Goal: Transaction & Acquisition: Purchase product/service

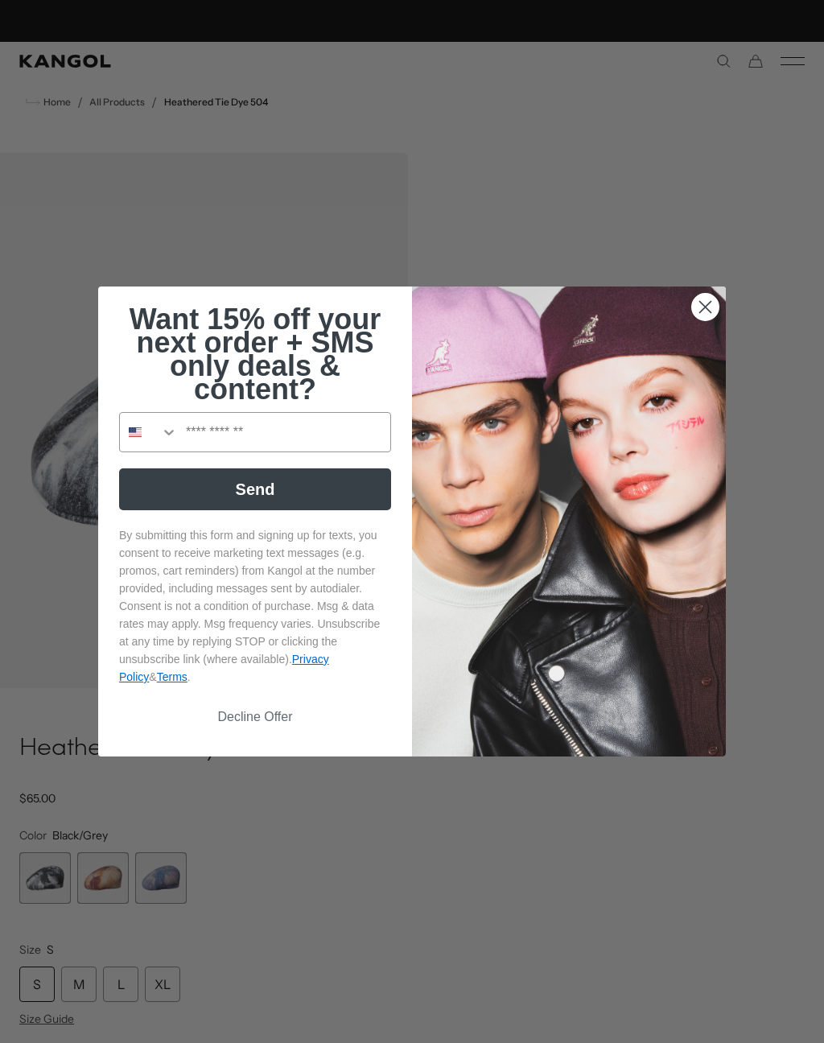
scroll to position [0, 332]
click at [712, 310] on icon "Close dialog" at bounding box center [705, 307] width 11 height 11
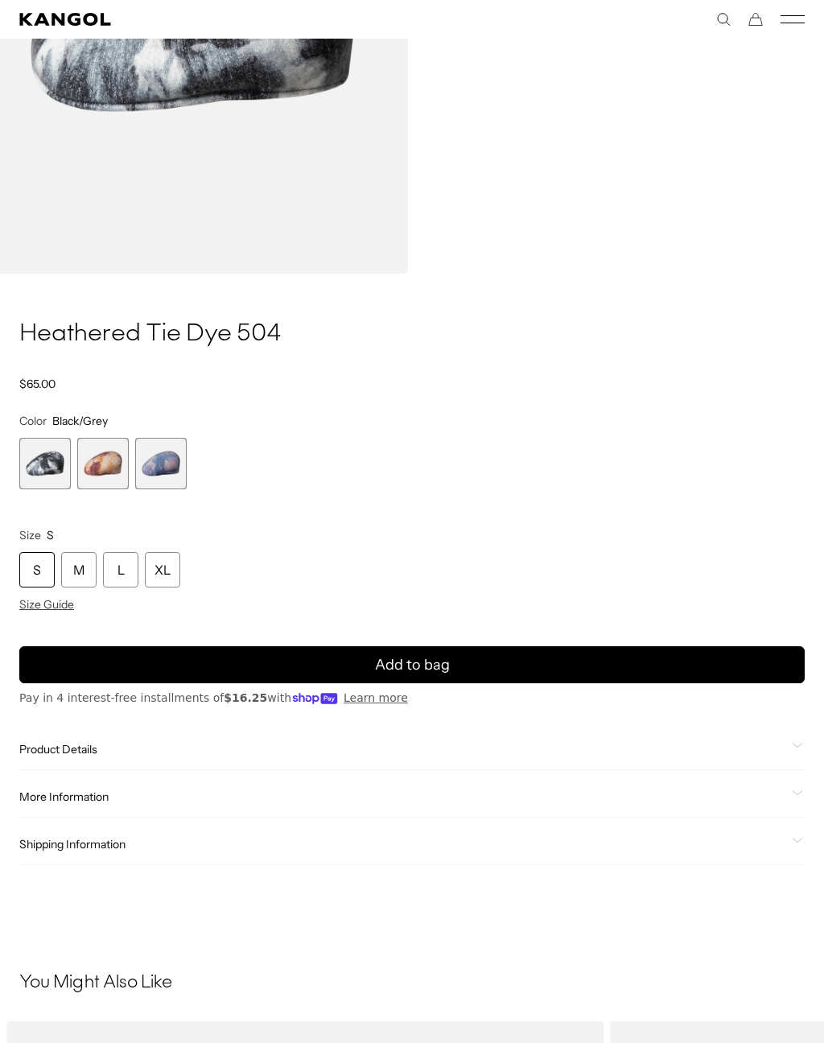
click at [167, 469] on span "3 of 3" at bounding box center [161, 464] width 52 height 52
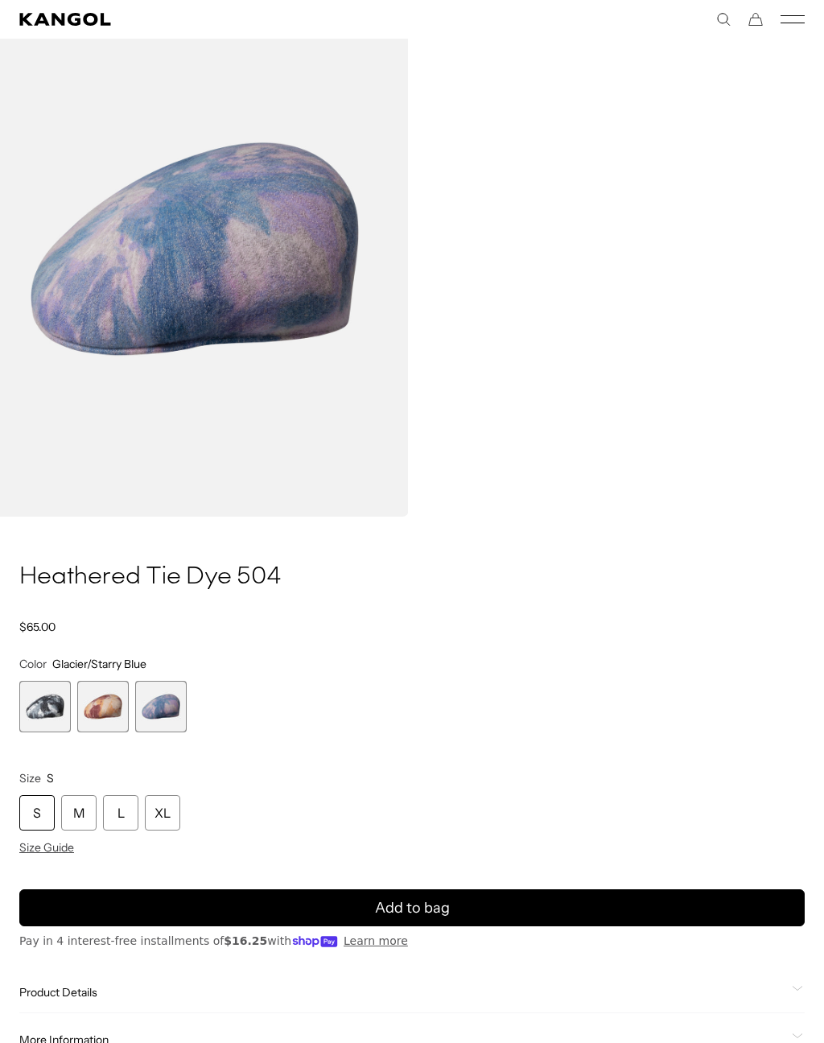
scroll to position [177, 0]
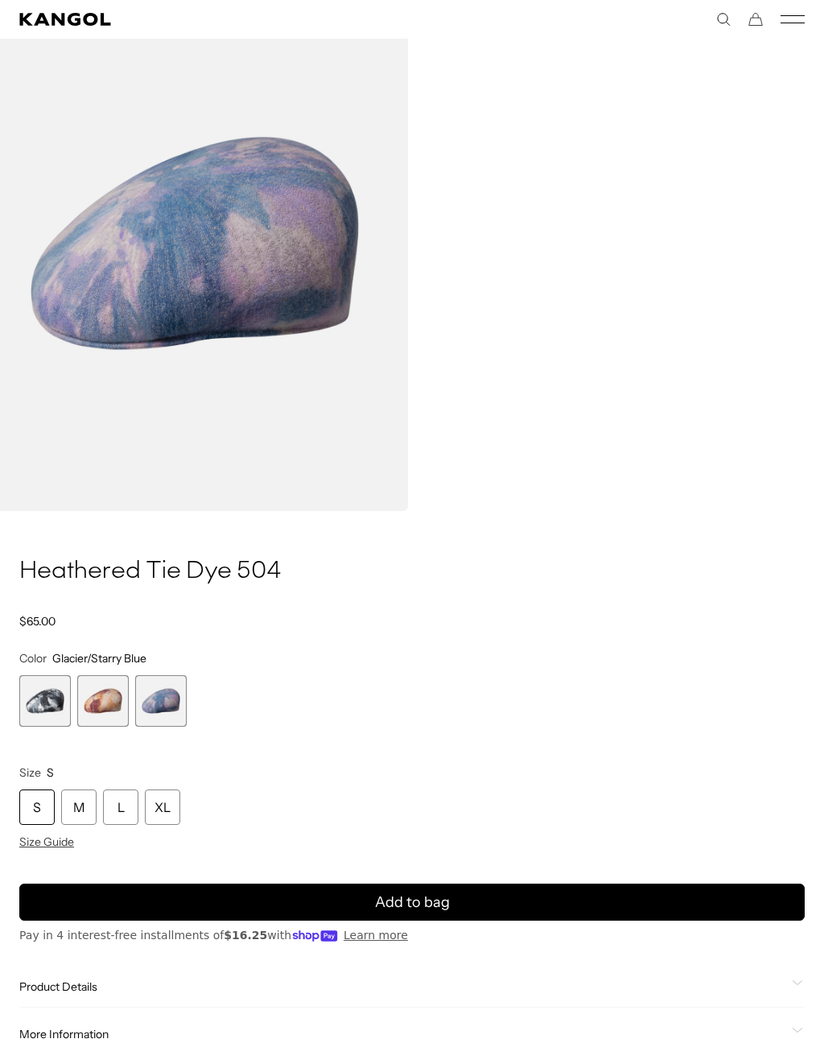
click at [112, 697] on span "2 of 3" at bounding box center [103, 702] width 52 height 52
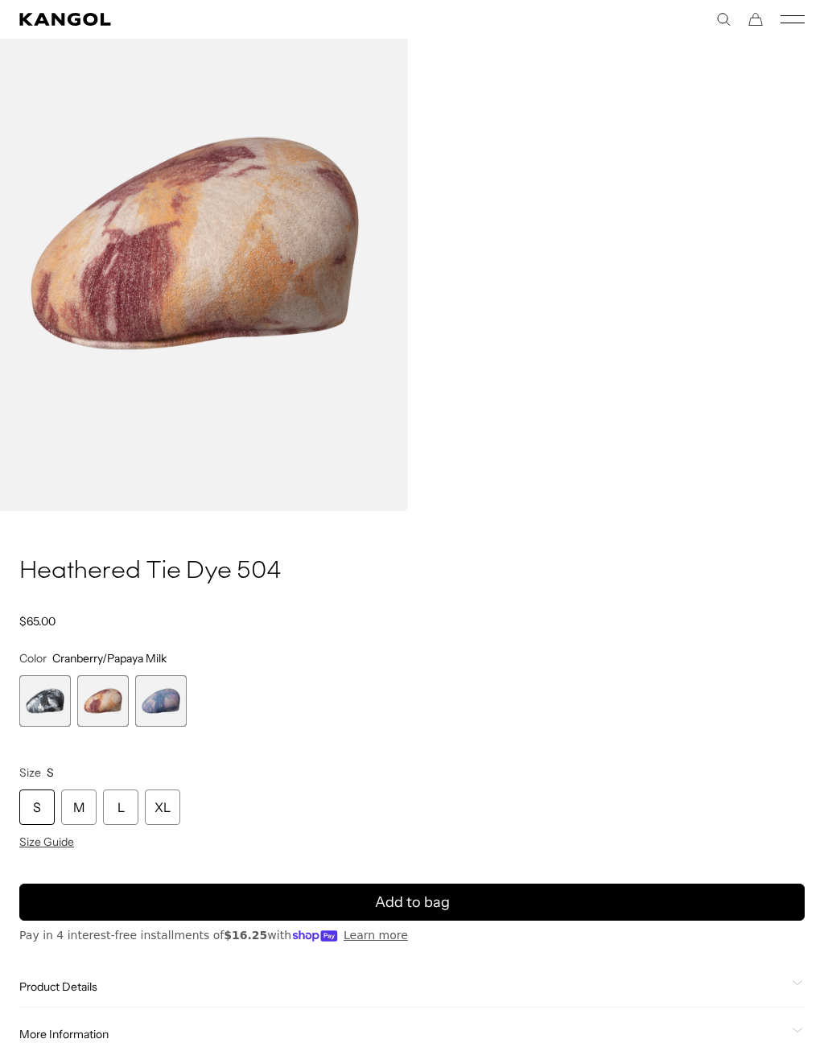
scroll to position [0, 332]
click at [52, 695] on span "1 of 3" at bounding box center [45, 702] width 52 height 52
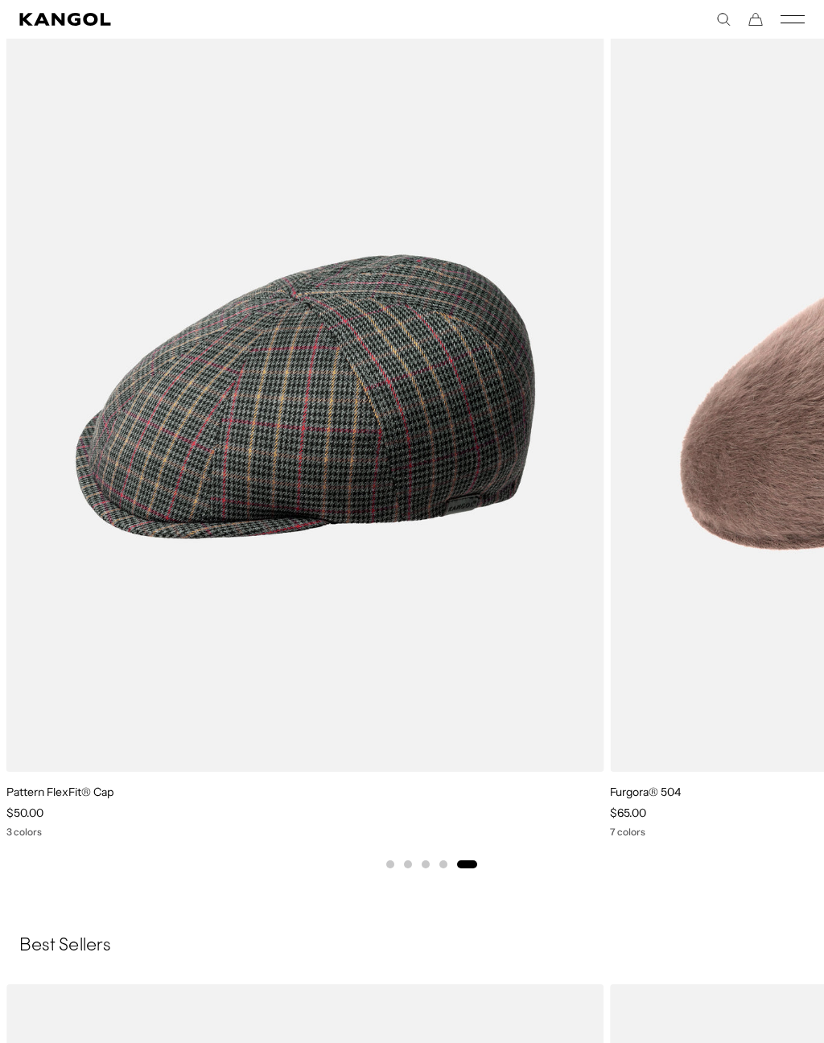
scroll to position [0, 332]
click at [0, 0] on img "5 of 5" at bounding box center [0, 0] width 0 height 0
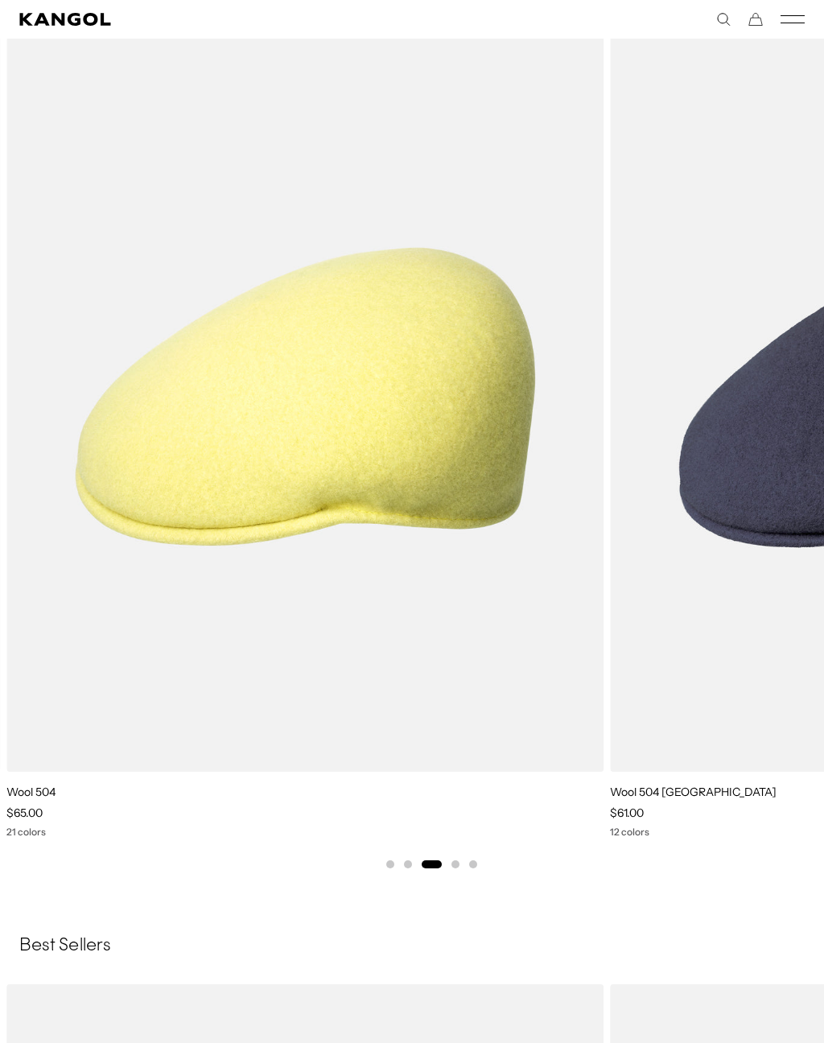
click at [0, 0] on img "3 of 5" at bounding box center [0, 0] width 0 height 0
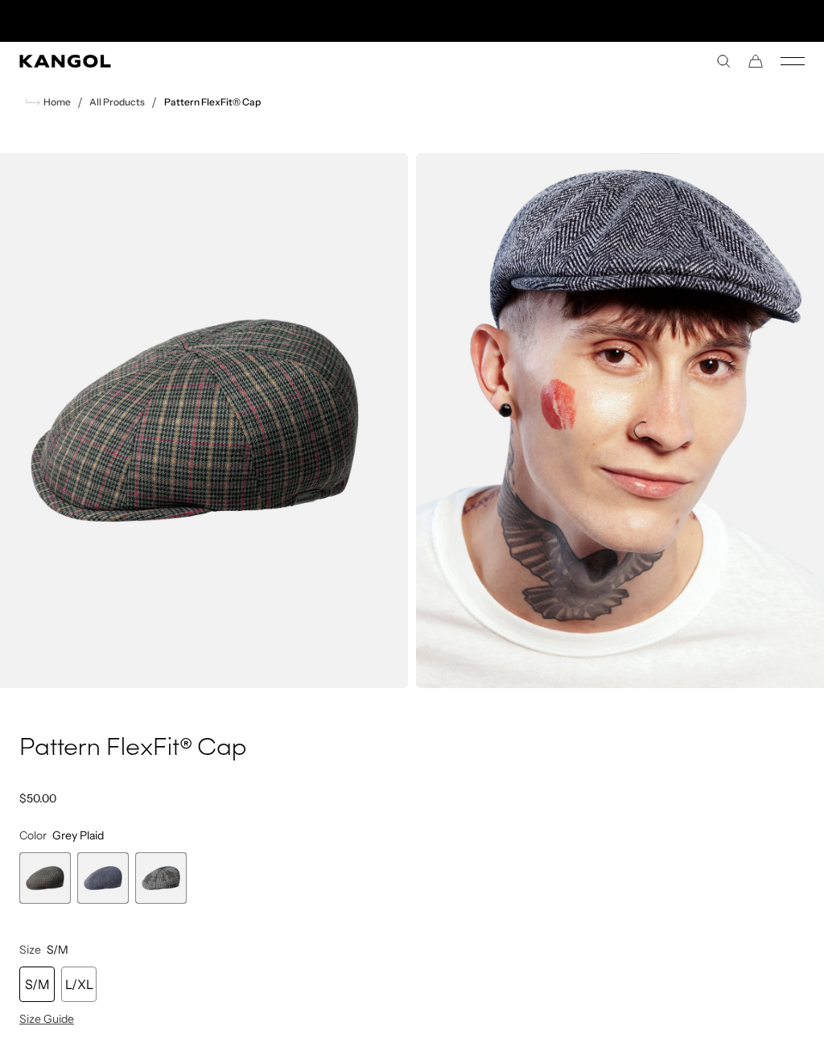
scroll to position [0, 332]
click at [109, 874] on span "2 of 3" at bounding box center [103, 879] width 52 height 52
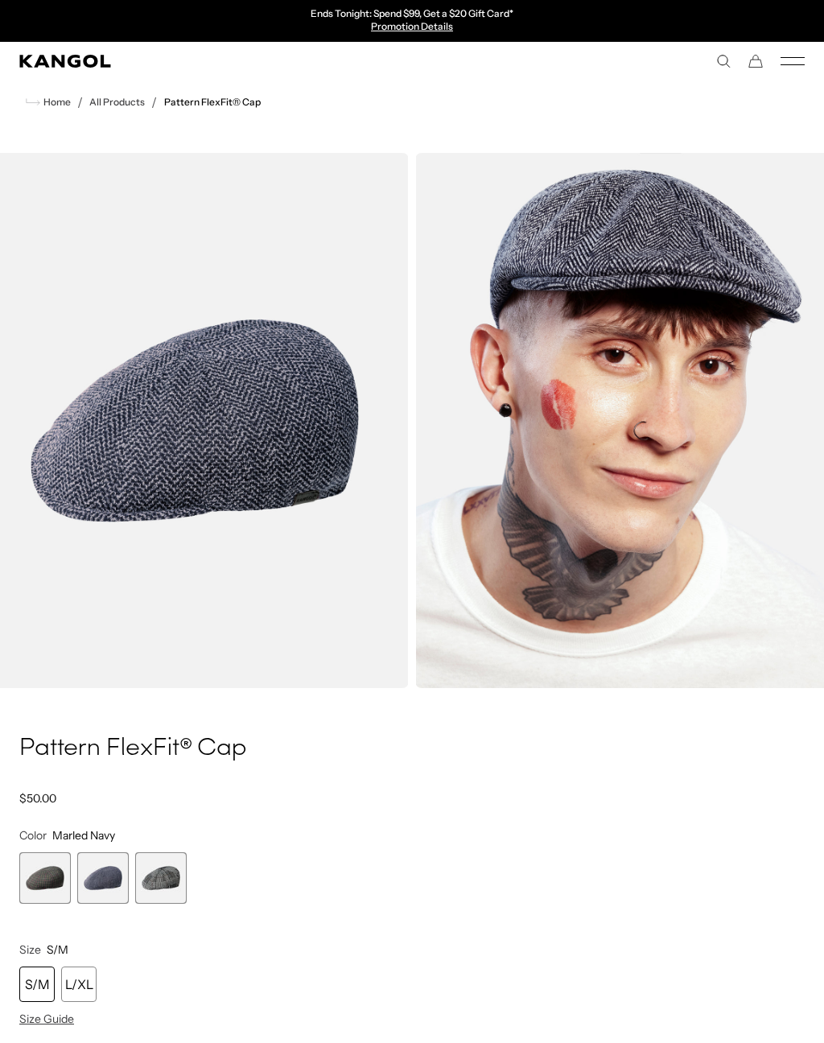
click at [178, 894] on span "3 of 3" at bounding box center [161, 879] width 52 height 52
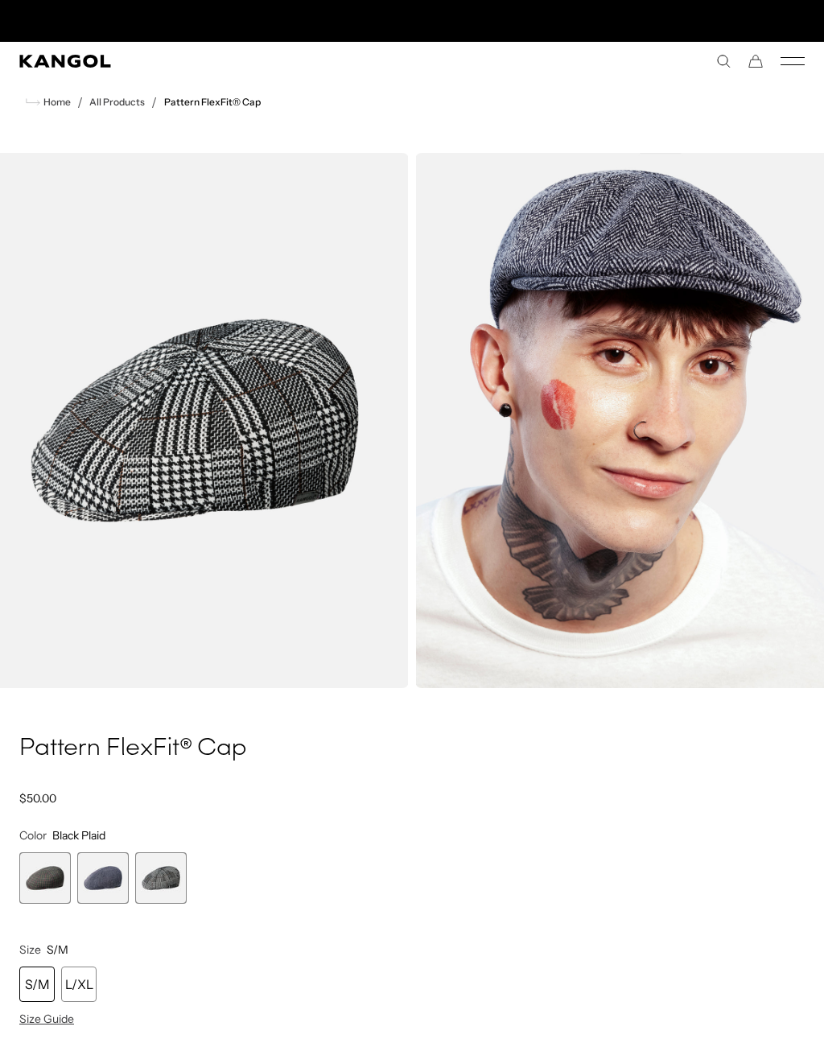
scroll to position [0, 332]
click at [101, 870] on span "2 of 3" at bounding box center [103, 879] width 52 height 52
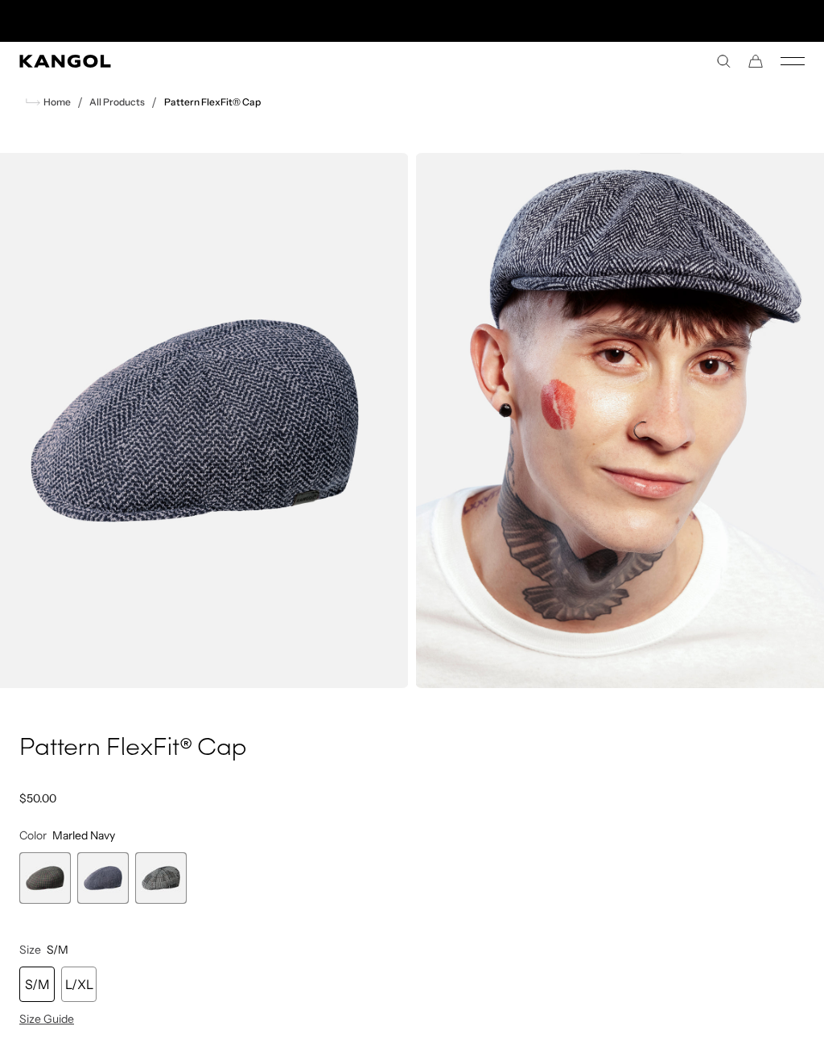
scroll to position [0, 332]
click at [48, 872] on span "1 of 3" at bounding box center [45, 879] width 52 height 52
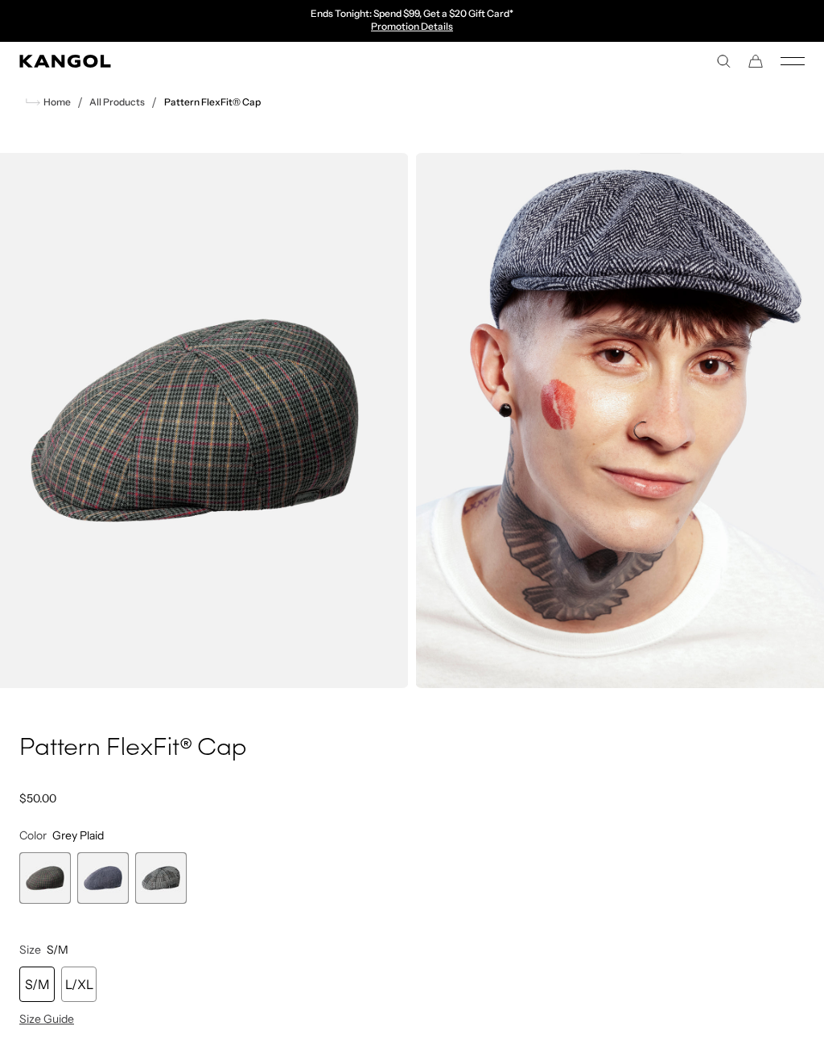
click at [110, 882] on span "2 of 3" at bounding box center [103, 879] width 52 height 52
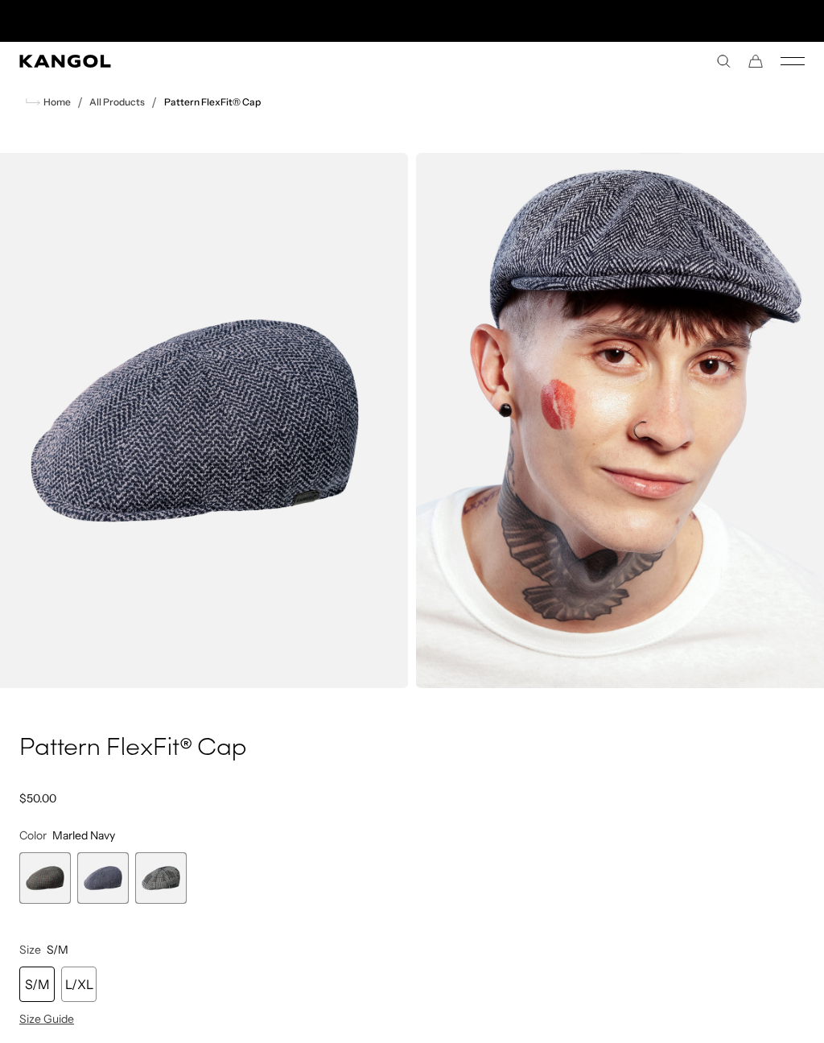
scroll to position [0, 332]
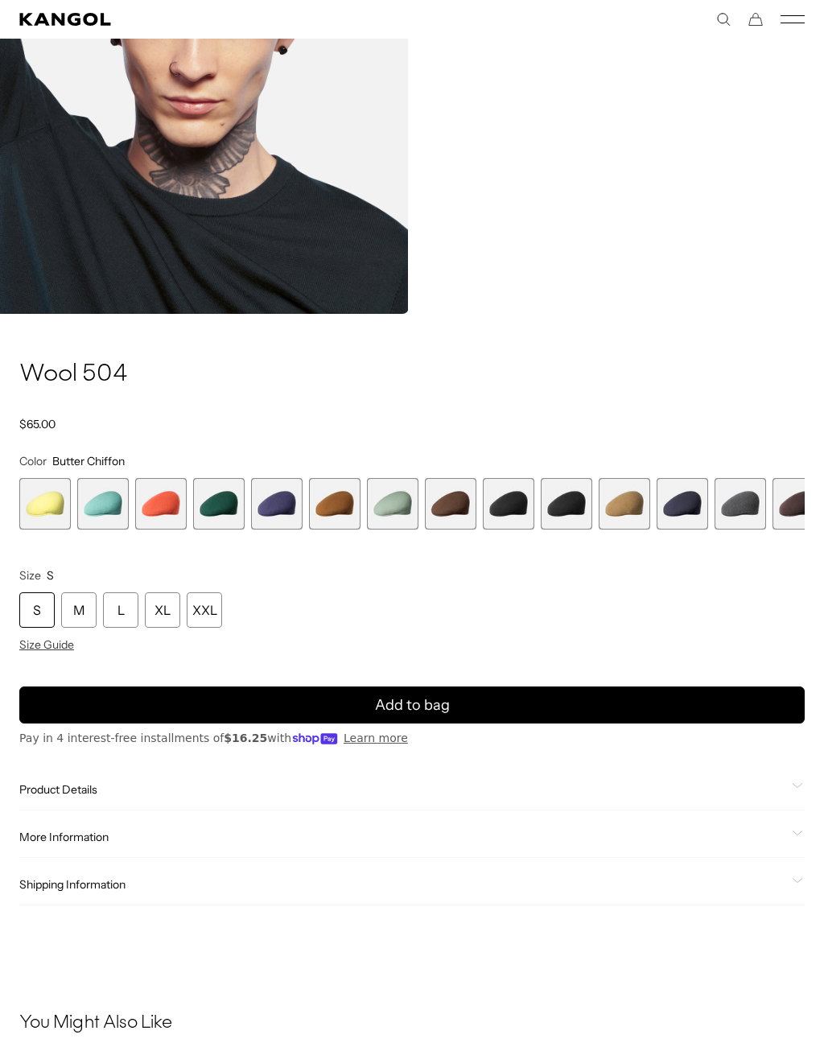
scroll to position [918, 0]
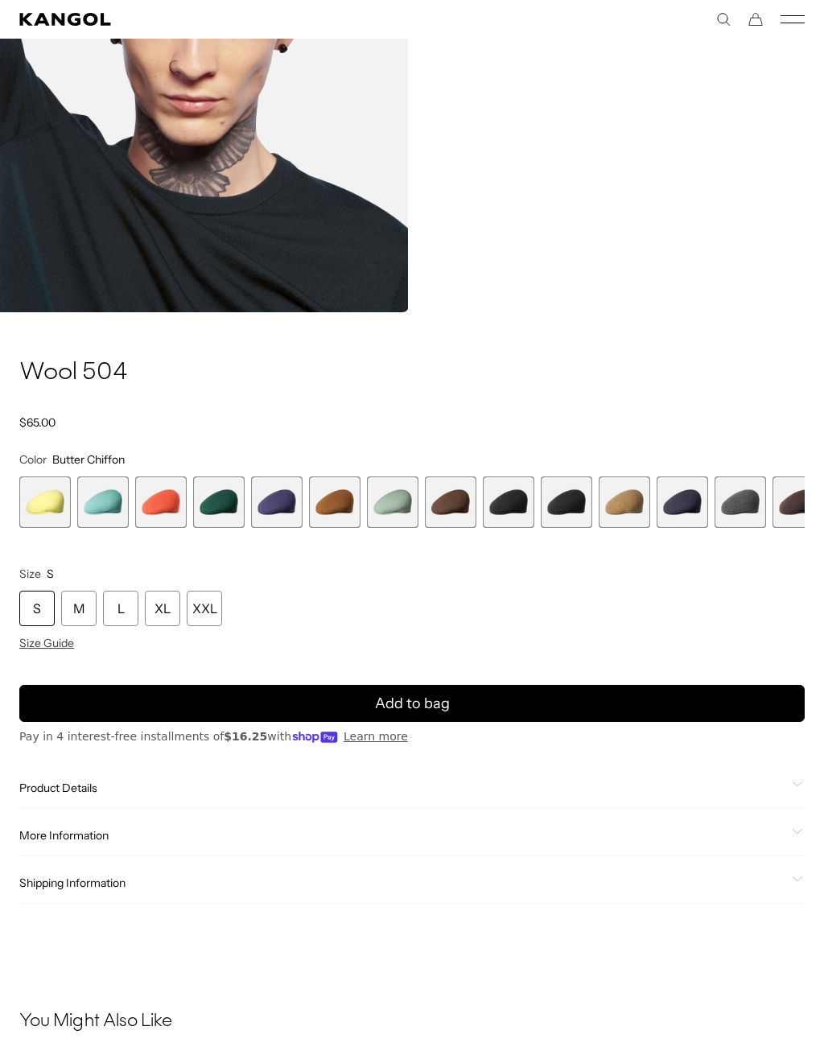
click at [401, 508] on span "7 of 21" at bounding box center [393, 503] width 52 height 52
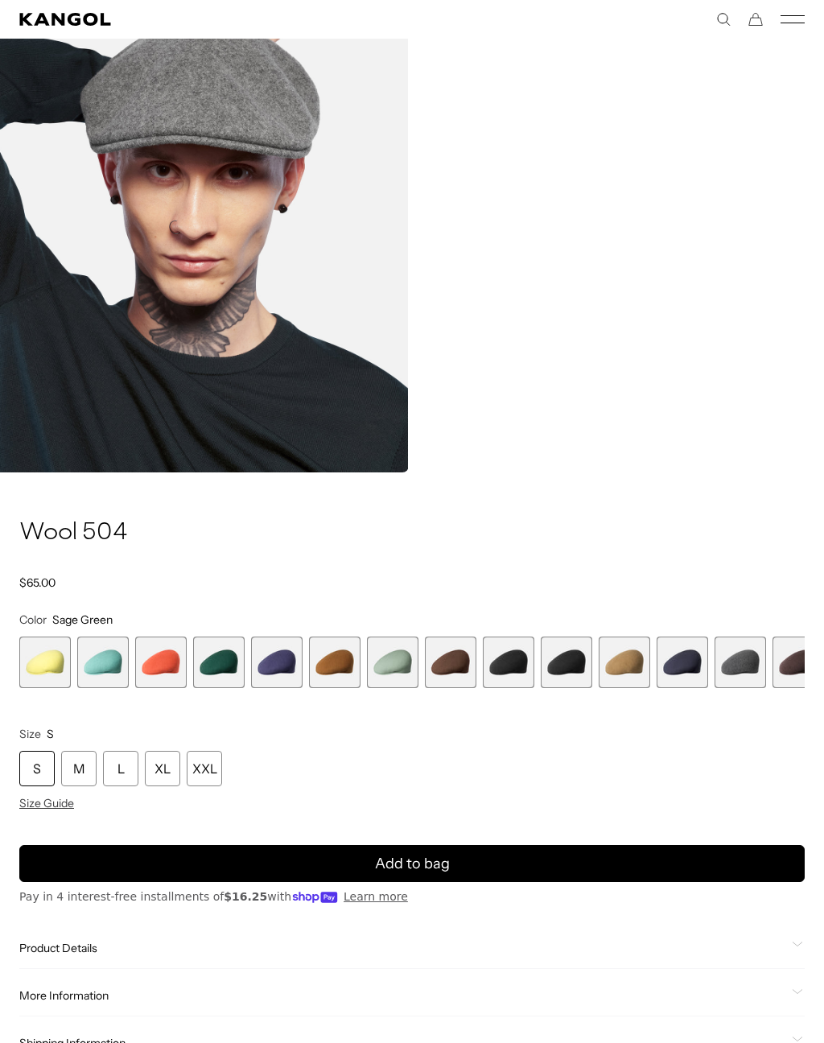
scroll to position [0, 332]
click at [395, 665] on span "7 of 21" at bounding box center [393, 663] width 52 height 52
click at [407, 661] on span "7 of 21" at bounding box center [393, 663] width 52 height 52
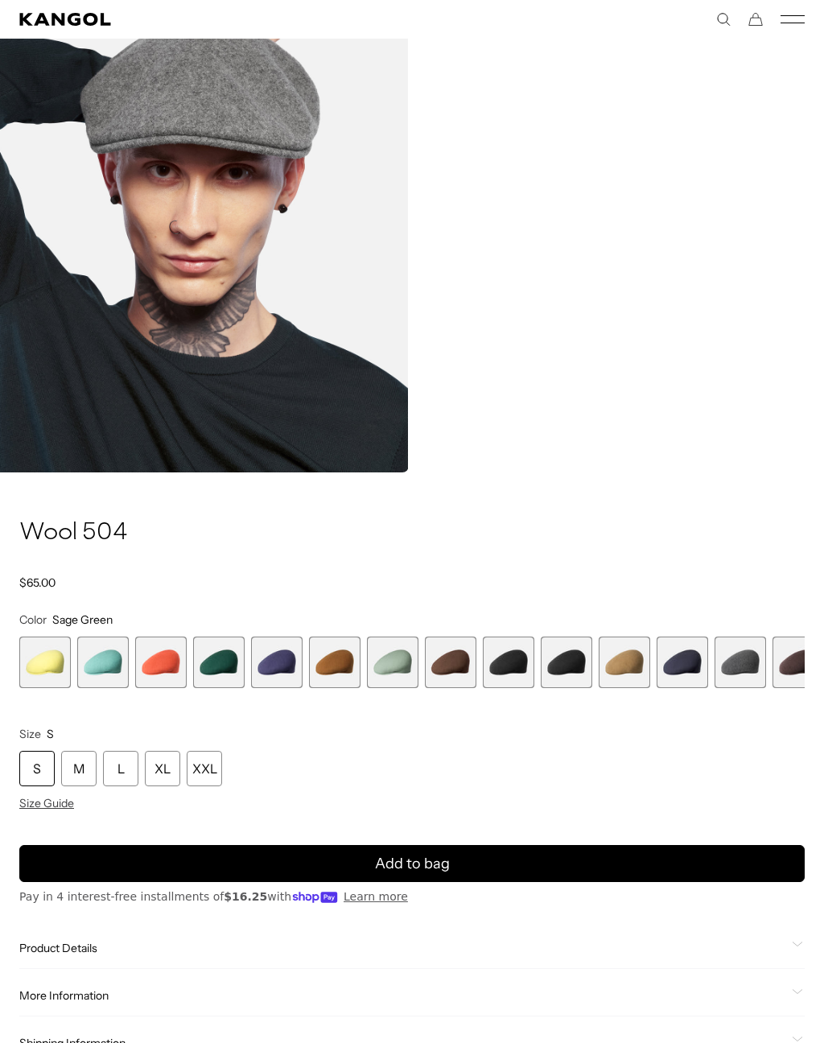
click at [399, 668] on span "7 of 21" at bounding box center [393, 663] width 52 height 52
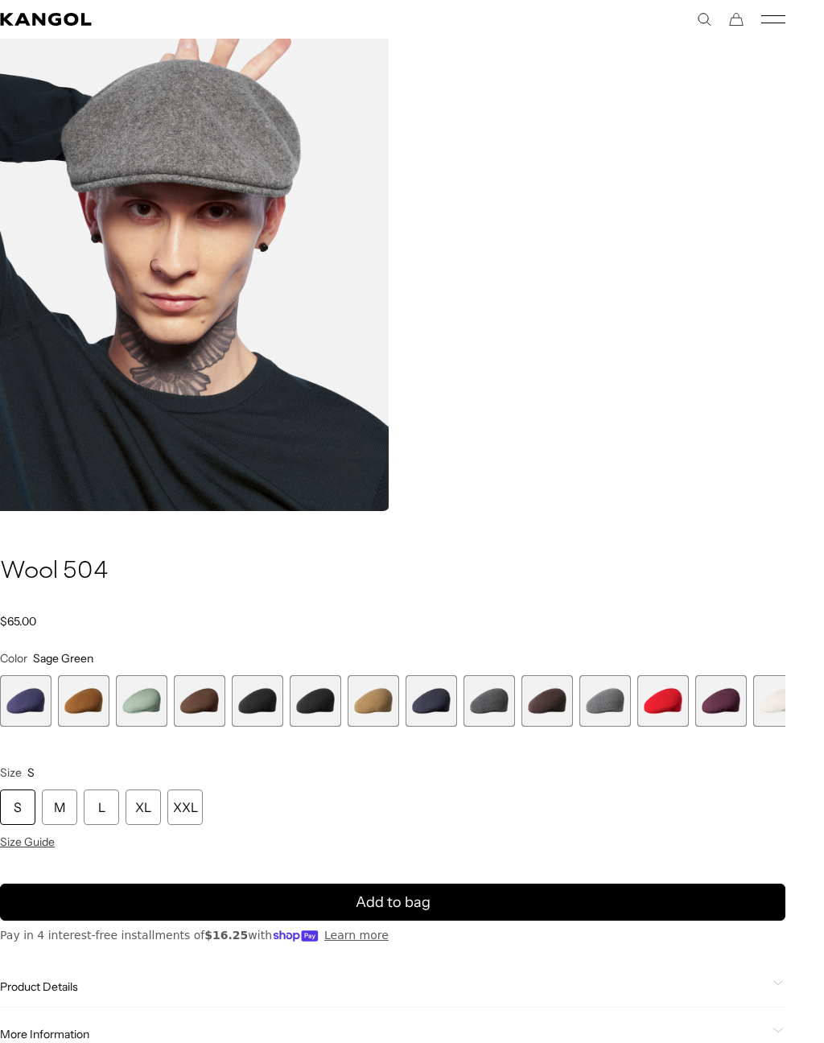
scroll to position [0, 0]
click at [147, 702] on span "7 of 21" at bounding box center [142, 702] width 52 height 52
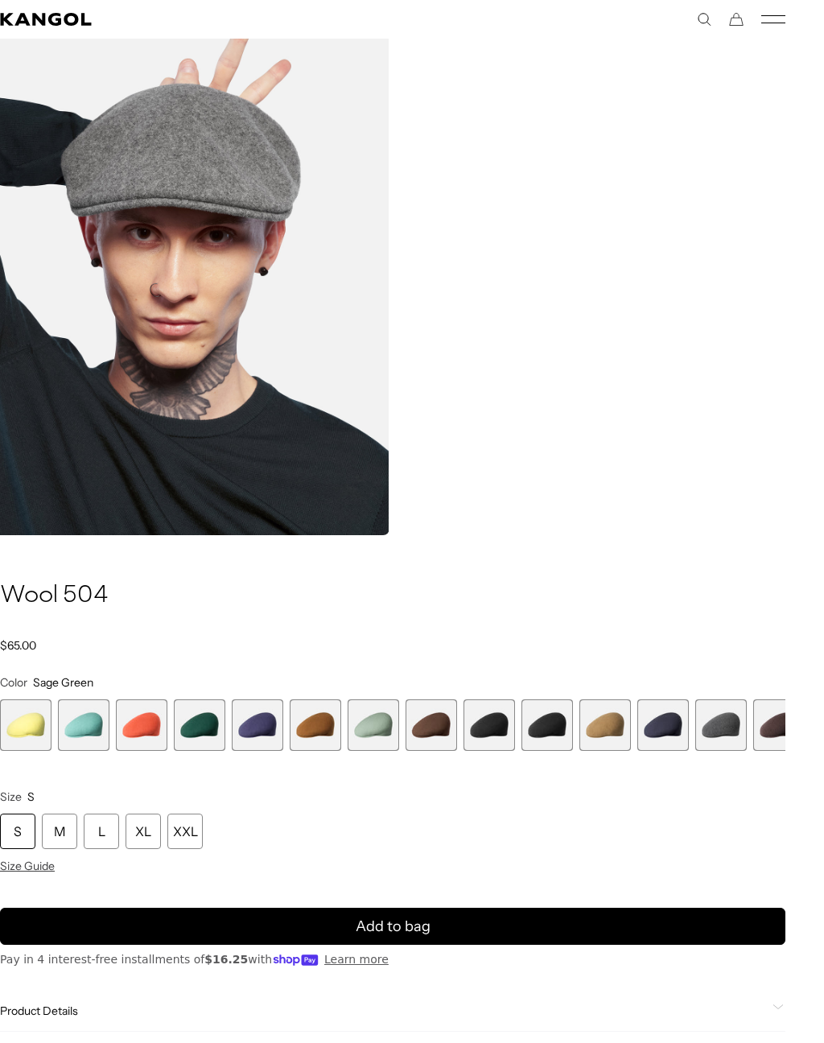
click at [85, 734] on span "2 of 21" at bounding box center [84, 726] width 52 height 52
click at [731, 729] on span "13 of 21" at bounding box center [722, 726] width 52 height 52
click at [668, 726] on span "12 of 21" at bounding box center [664, 726] width 52 height 52
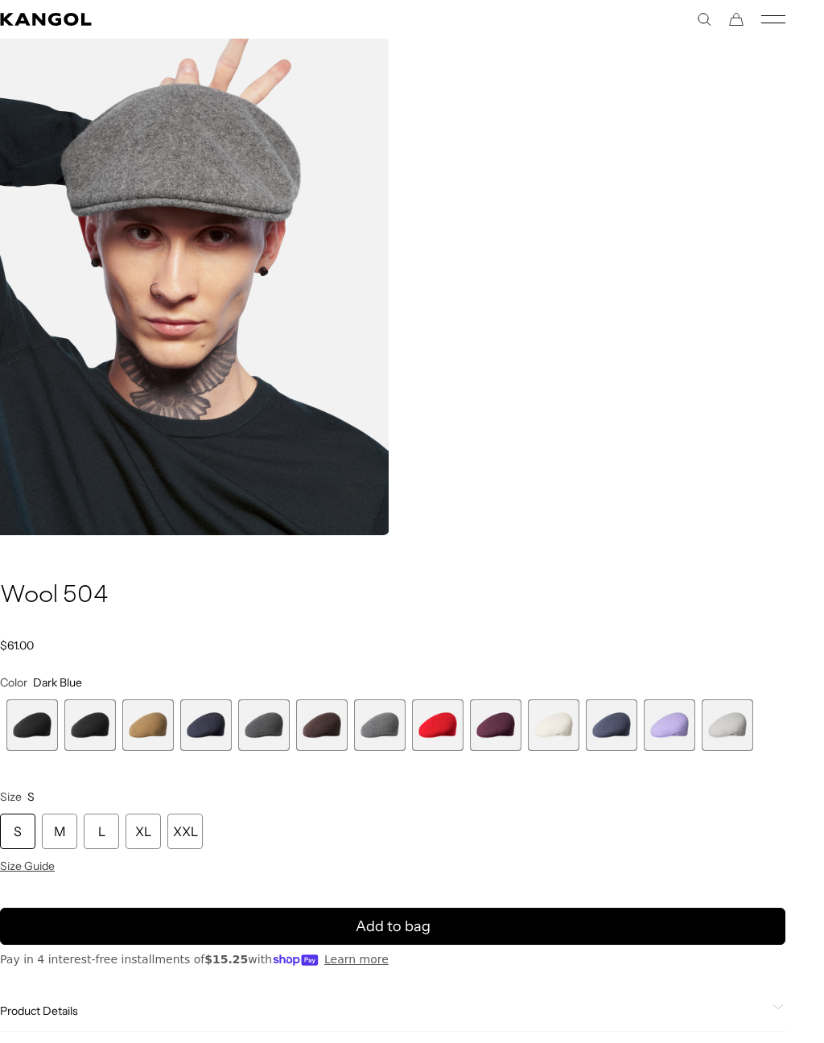
click at [741, 729] on span "21 of 21" at bounding box center [728, 726] width 52 height 52
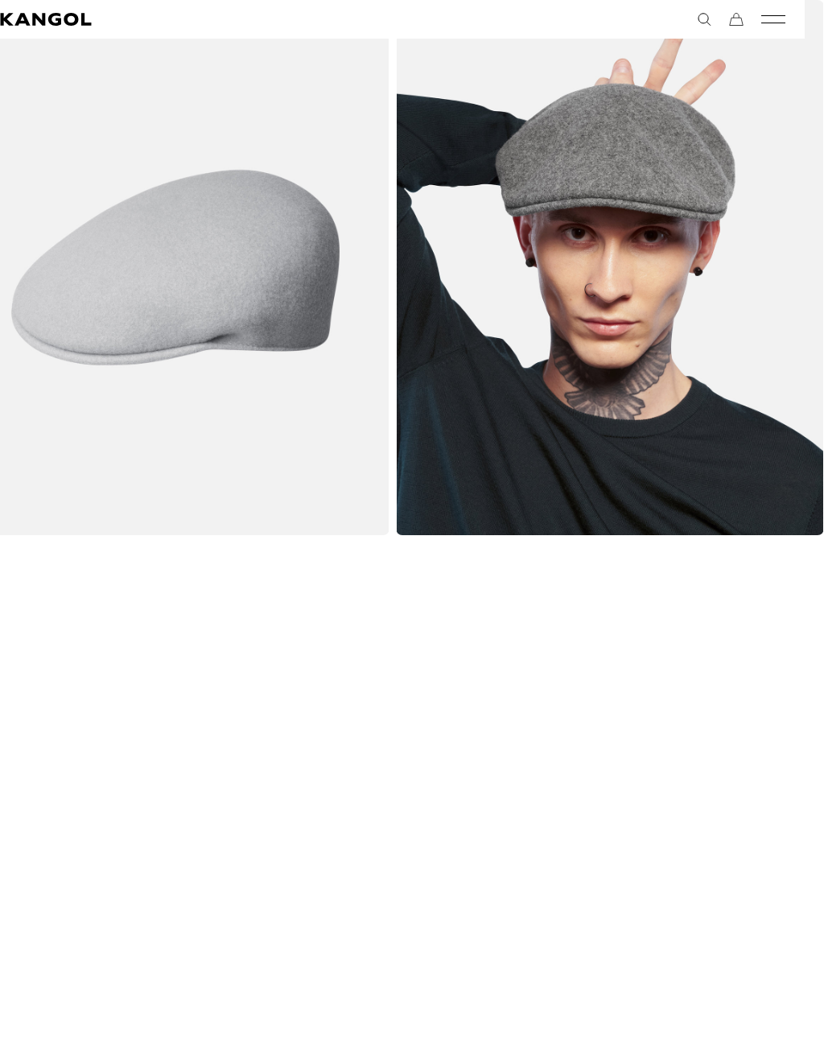
scroll to position [0, 332]
click at [735, 716] on div "Gallery Viewer" at bounding box center [392, 267] width 863 height 1619
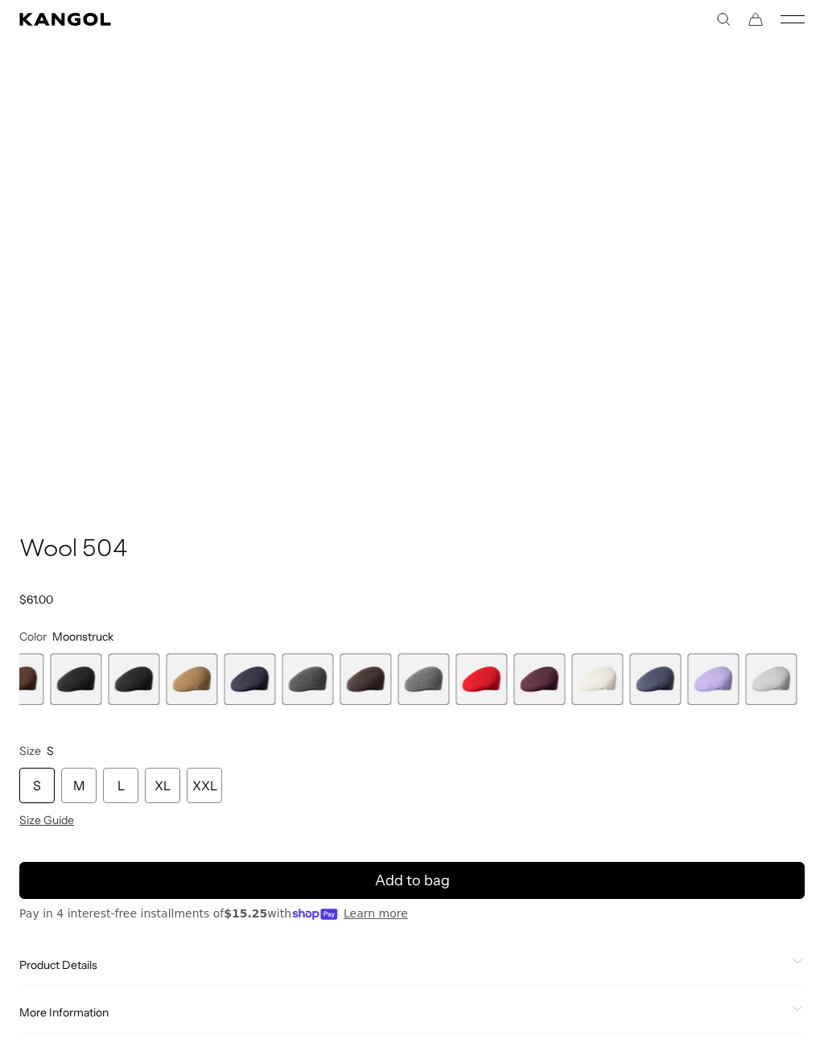
scroll to position [0, 0]
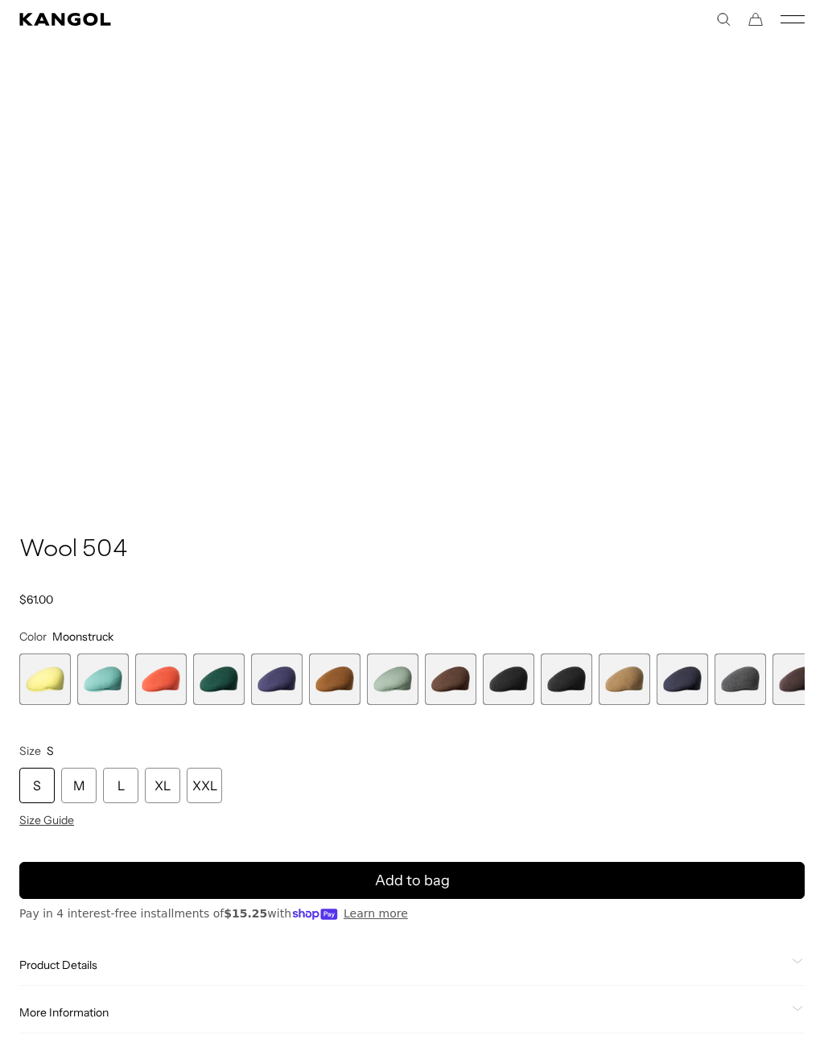
click at [399, 679] on span "7 of 21" at bounding box center [393, 680] width 52 height 52
